Goal: Task Accomplishment & Management: Manage account settings

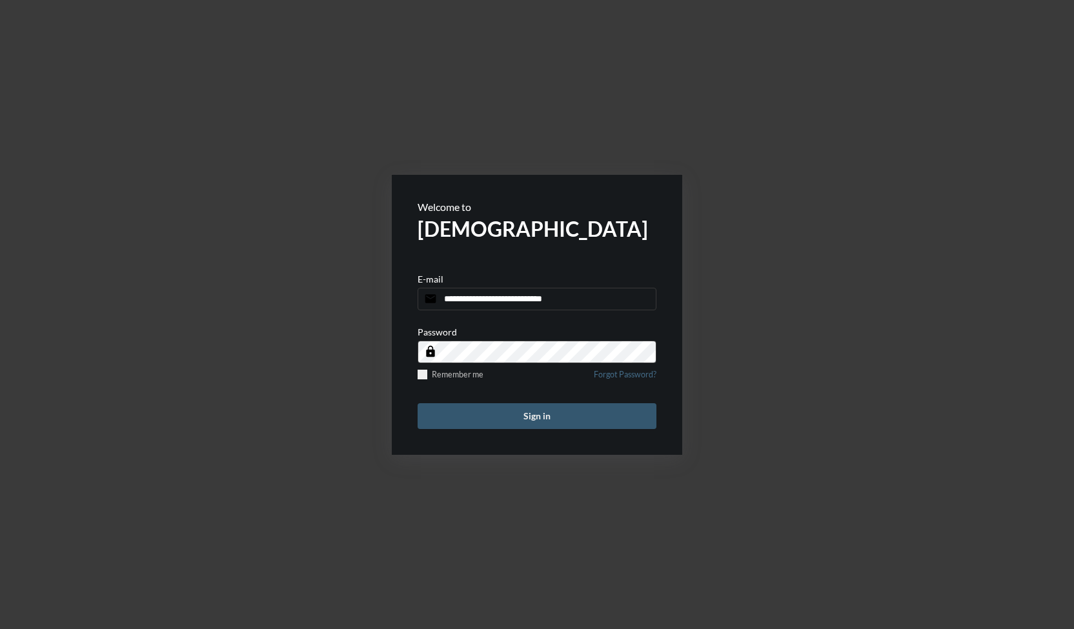
click at [543, 414] on button "Sign in" at bounding box center [536, 416] width 239 height 26
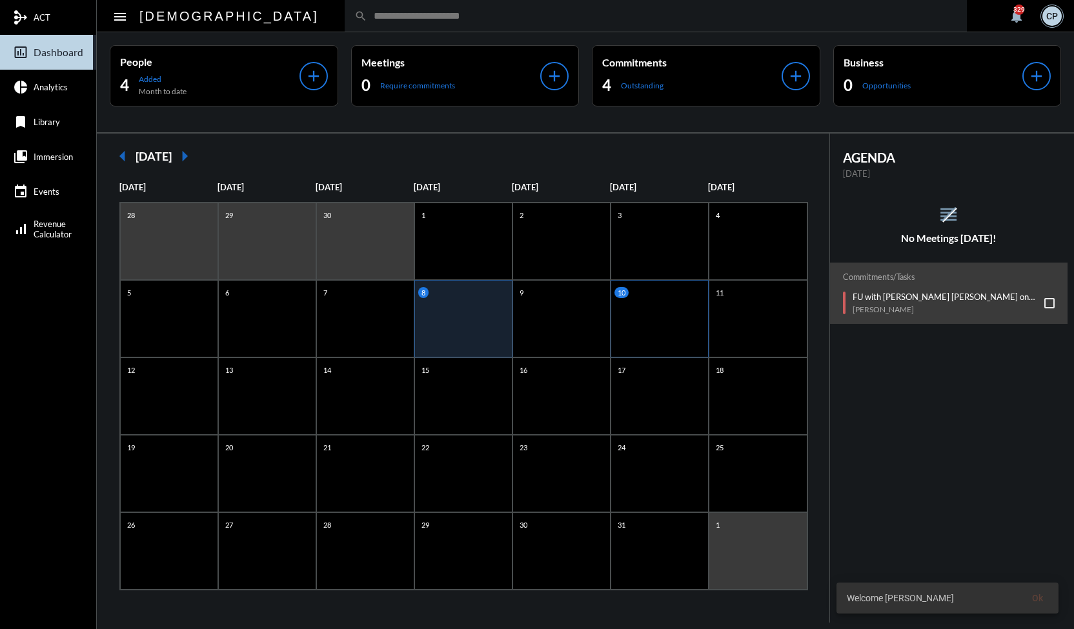
click at [663, 317] on div "10" at bounding box center [659, 318] width 98 height 77
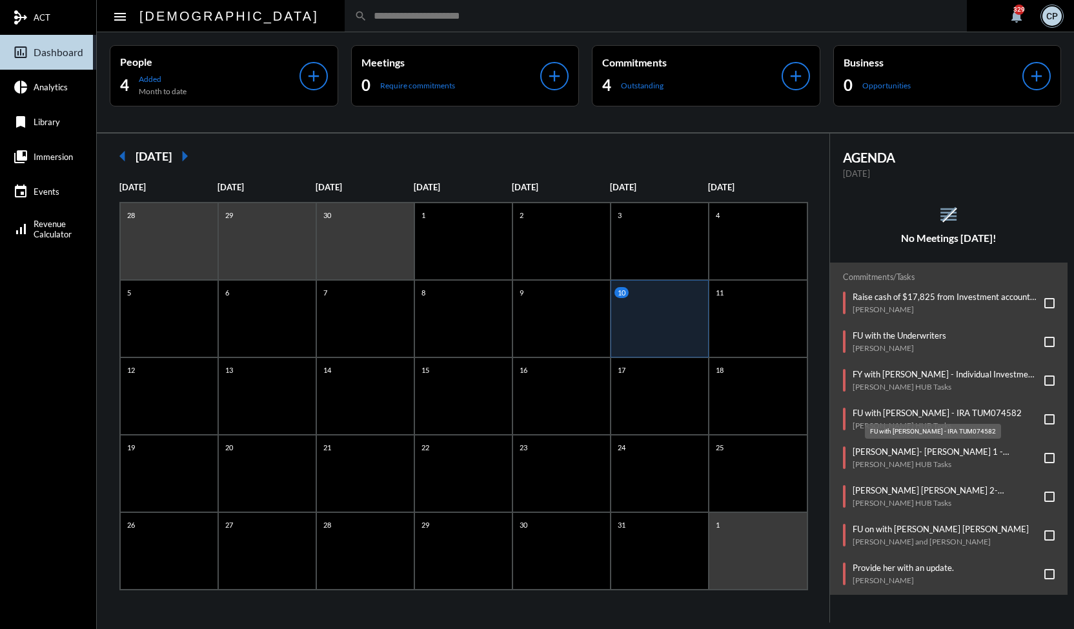
click at [947, 411] on p "FU with Patricia Foley - IRA TUM074582" at bounding box center [936, 413] width 169 height 10
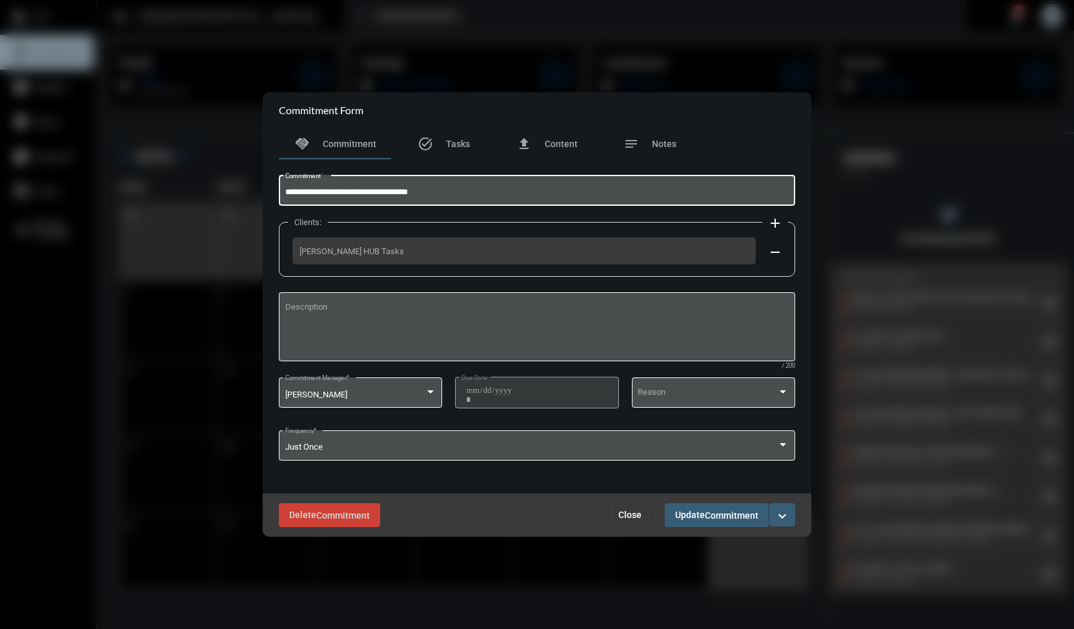
drag, startPoint x: 383, startPoint y: 190, endPoint x: 437, endPoint y: 192, distance: 54.9
click at [437, 192] on input "**********" at bounding box center [537, 193] width 504 height 10
click at [636, 513] on span "Close" at bounding box center [629, 515] width 23 height 10
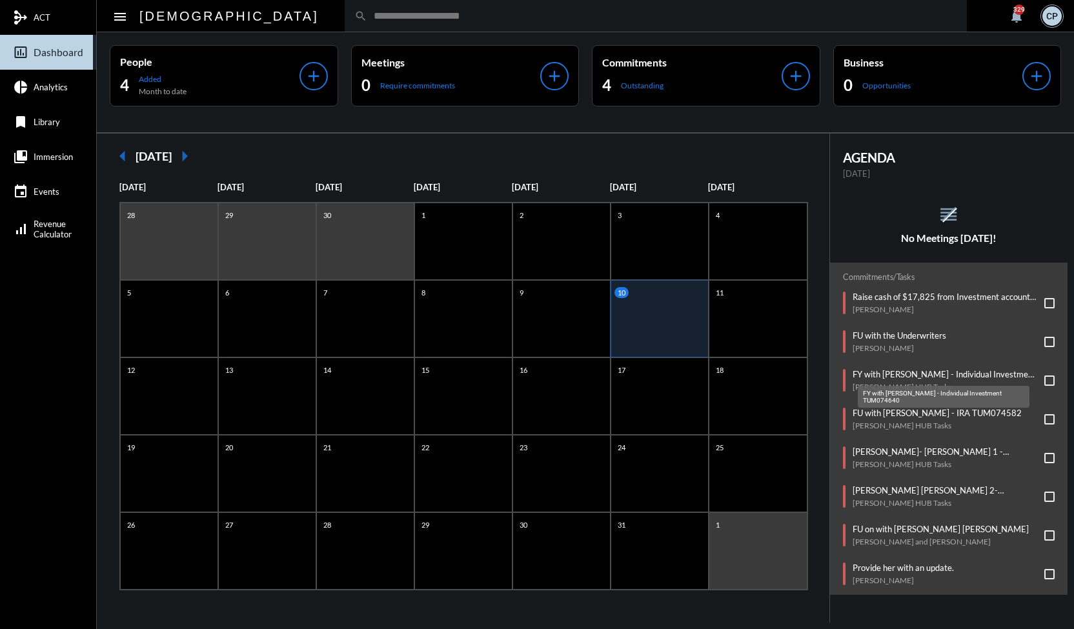
click at [907, 372] on p "FY with Patricia Foley - Individual Investment TUM074640" at bounding box center [945, 374] width 186 height 10
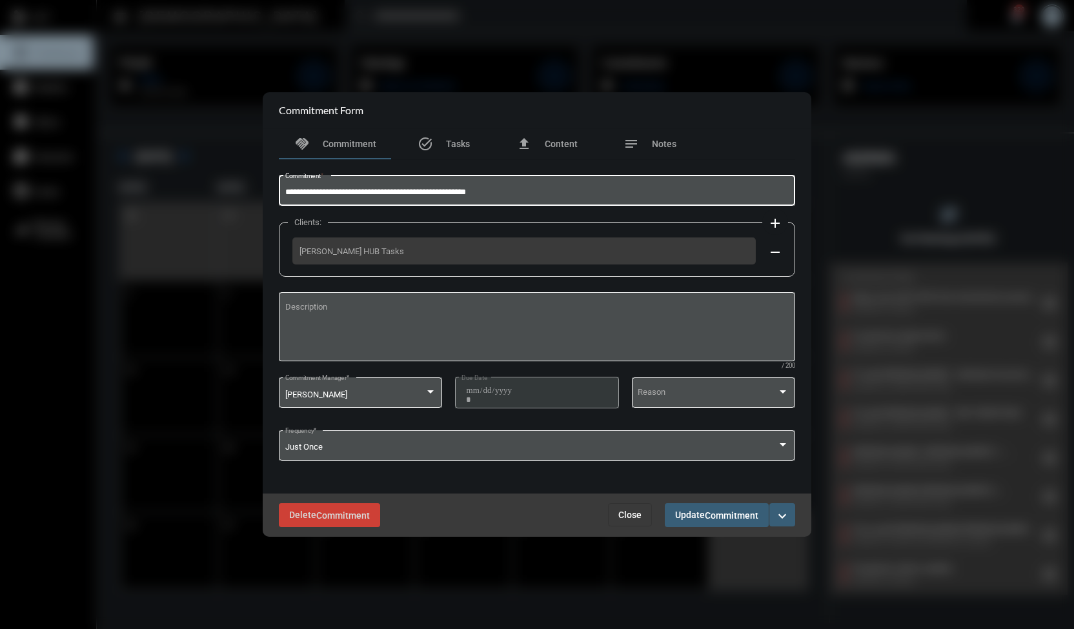
drag, startPoint x: 453, startPoint y: 190, endPoint x: 521, endPoint y: 195, distance: 68.6
click at [521, 195] on input "**********" at bounding box center [537, 193] width 504 height 10
click at [632, 518] on span "Close" at bounding box center [629, 515] width 23 height 10
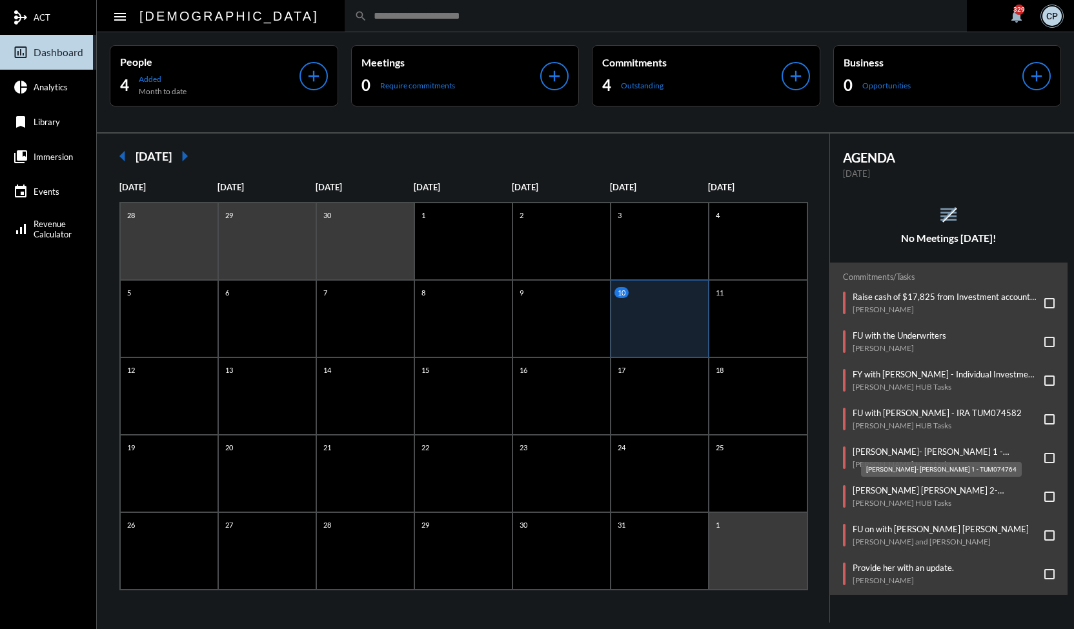
click at [922, 450] on p "Pat Foley- Roth 1 - TUM074764" at bounding box center [945, 451] width 186 height 10
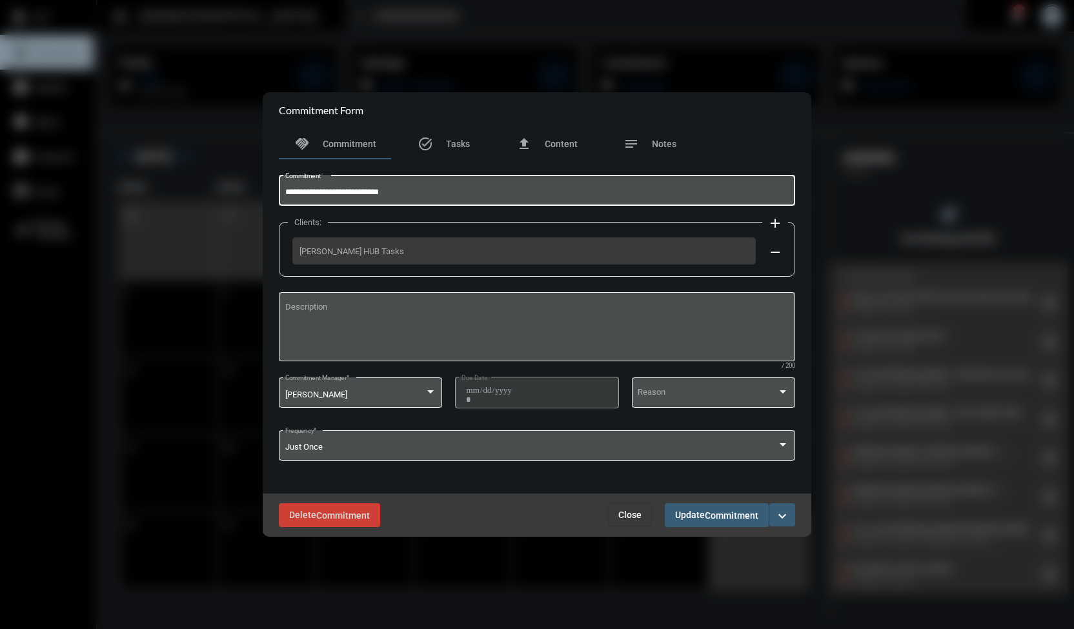
drag, startPoint x: 354, startPoint y: 191, endPoint x: 408, endPoint y: 189, distance: 54.9
click at [408, 189] on input "**********" at bounding box center [537, 193] width 504 height 10
click at [625, 513] on span "Close" at bounding box center [629, 515] width 23 height 10
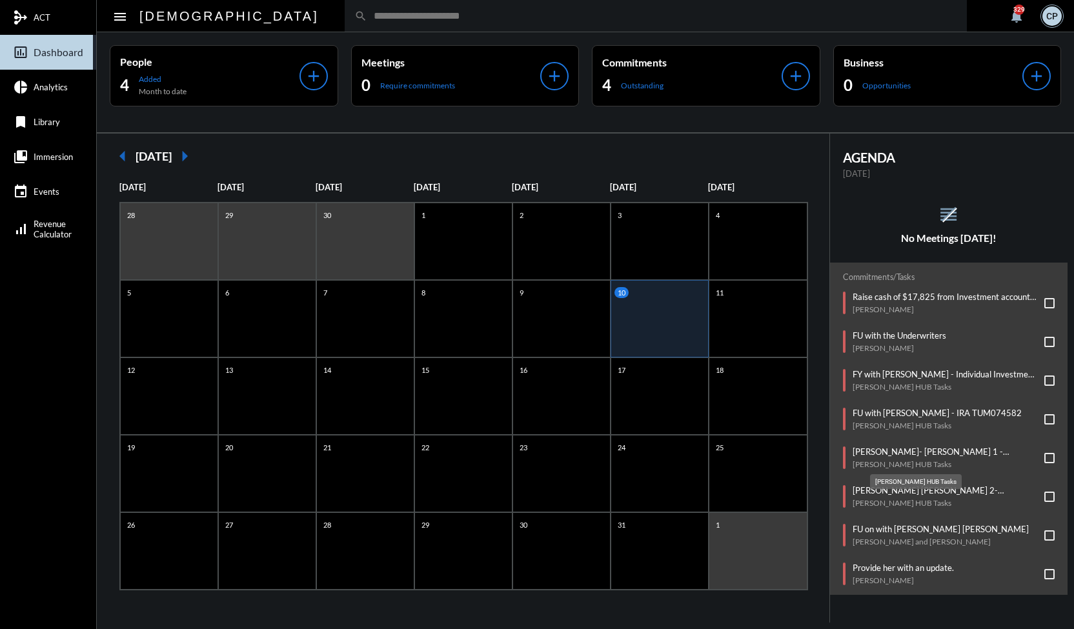
click at [905, 497] on mat-tooltip-component "[PERSON_NAME] HUB Tasks" at bounding box center [916, 481] width 110 height 33
click at [862, 490] on mat-tooltip-component "[PERSON_NAME] HUB Tasks" at bounding box center [916, 481] width 110 height 33
click at [868, 488] on mat-tooltip-component "[PERSON_NAME] HUB Tasks" at bounding box center [916, 481] width 110 height 33
click at [938, 486] on p "Pat Foley Roth 2- TUM074772" at bounding box center [945, 490] width 186 height 10
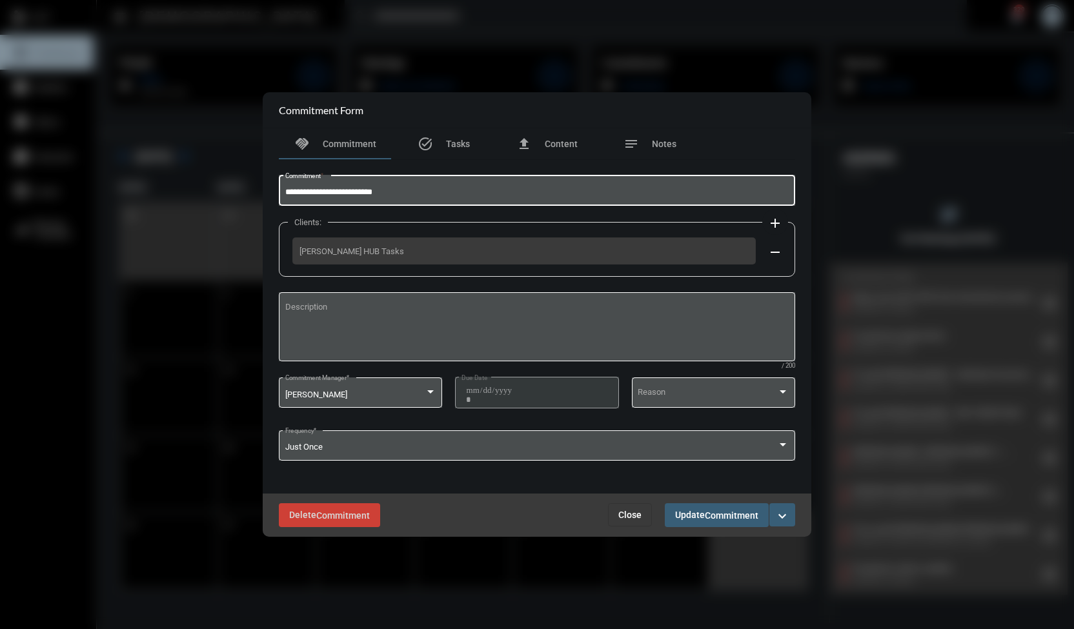
drag, startPoint x: 350, startPoint y: 188, endPoint x: 409, endPoint y: 190, distance: 59.4
click at [409, 190] on input "**********" at bounding box center [537, 193] width 504 height 10
click at [630, 518] on span "Close" at bounding box center [629, 515] width 23 height 10
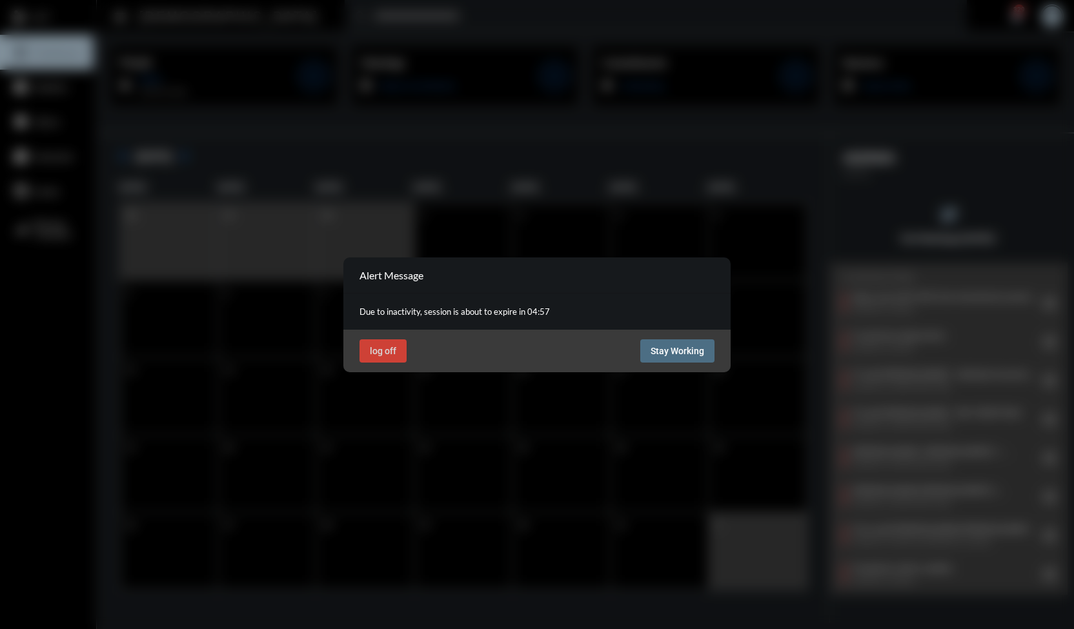
click at [683, 346] on span "Stay Working" at bounding box center [677, 351] width 54 height 10
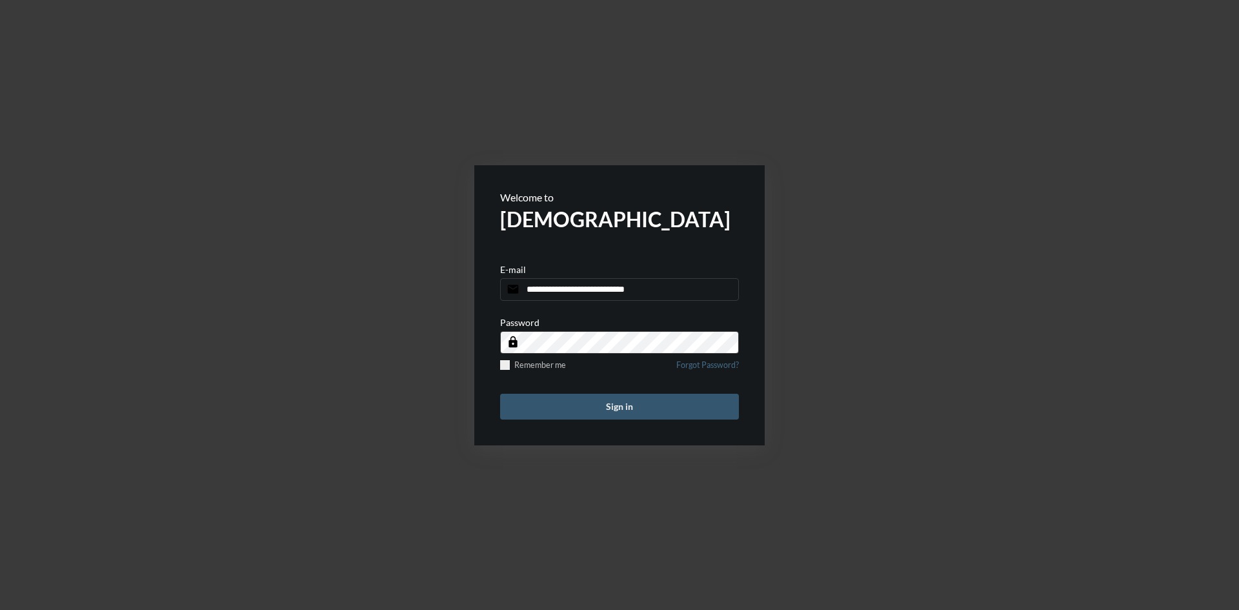
click at [674, 399] on button "Sign in" at bounding box center [619, 407] width 239 height 26
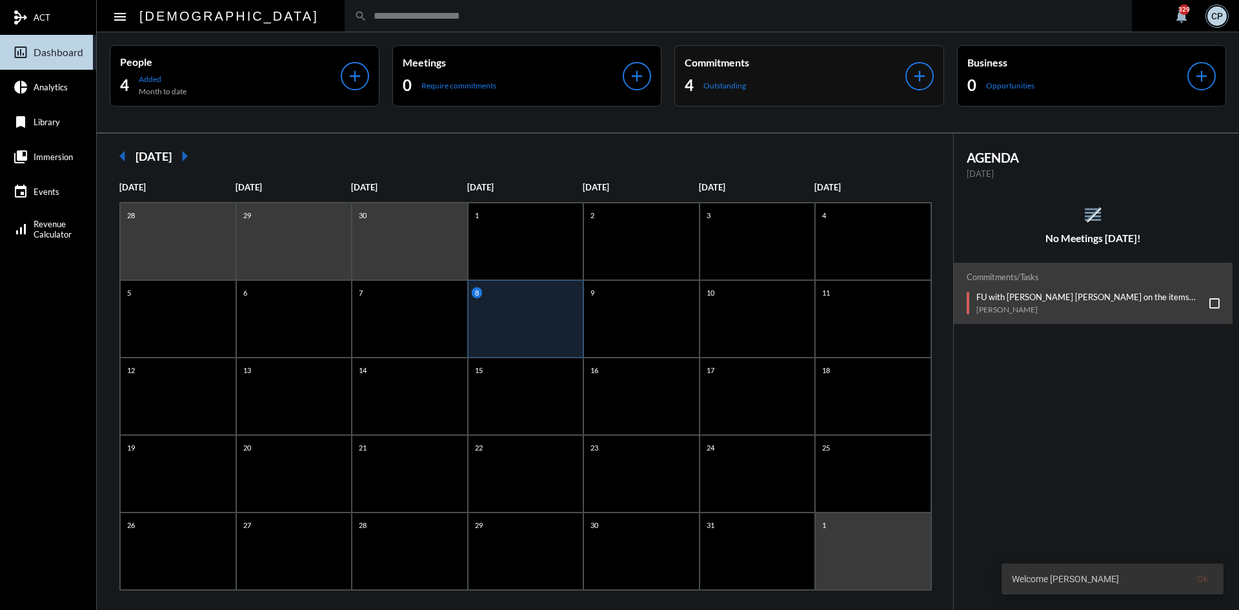
click at [757, 75] on div "4 Outstanding" at bounding box center [795, 85] width 221 height 21
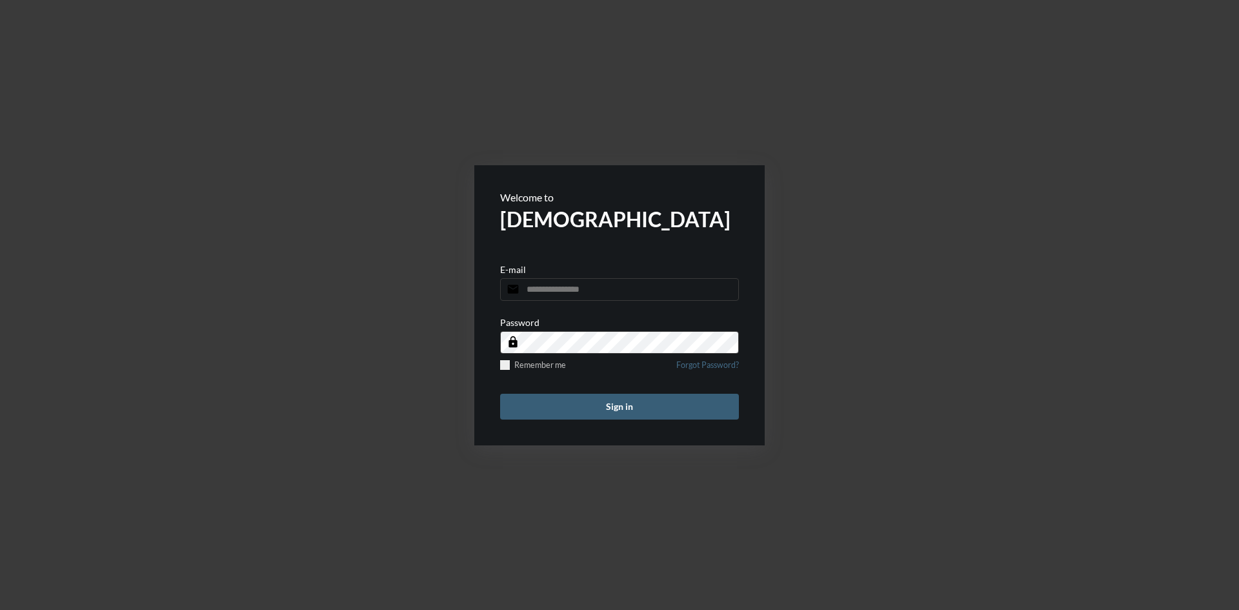
type input "**********"
click at [650, 401] on button "Sign in" at bounding box center [619, 407] width 239 height 26
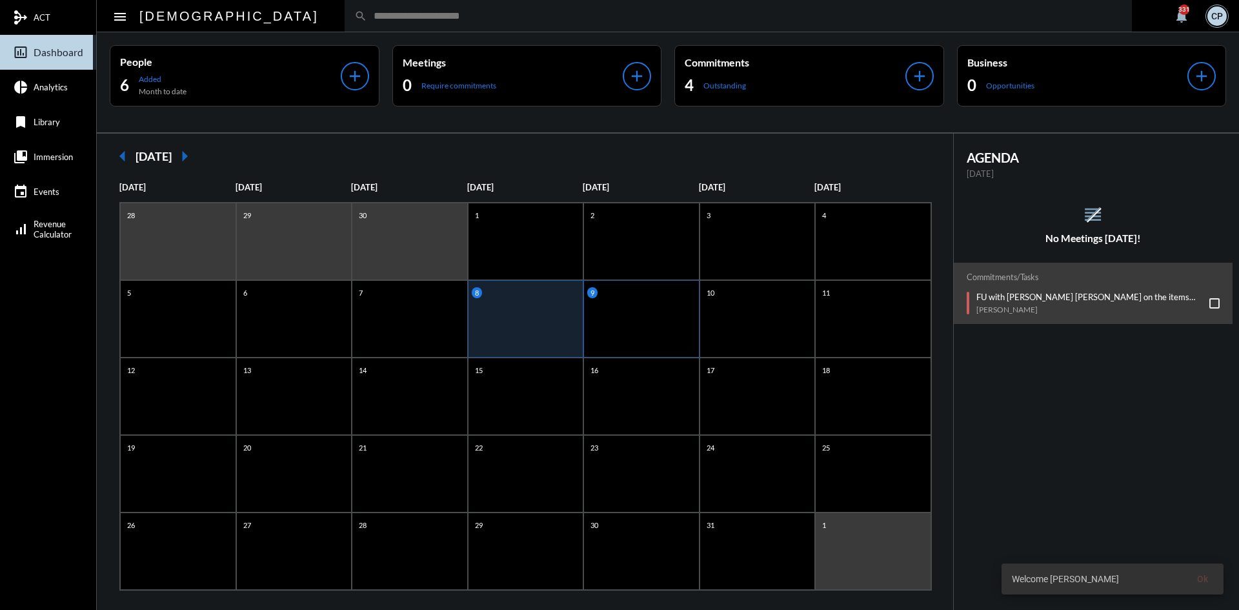
click at [609, 316] on div "9" at bounding box center [641, 318] width 116 height 77
